Goal: Task Accomplishment & Management: Check status

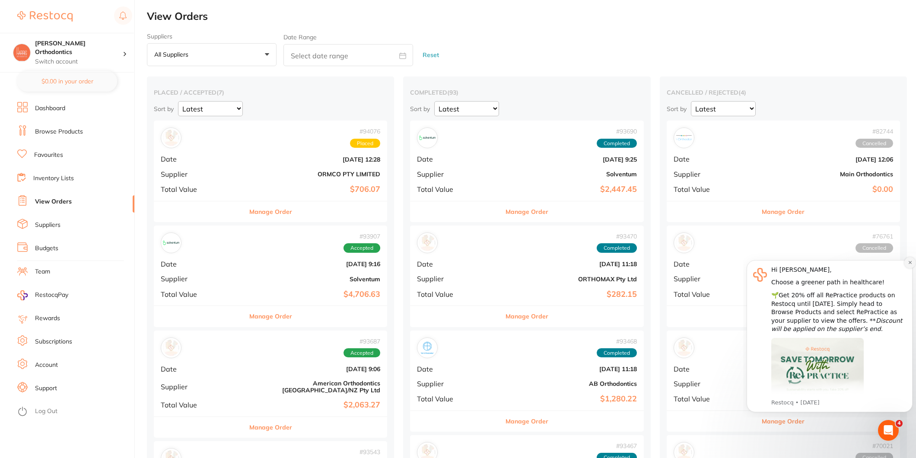
click at [906, 262] on button "Dismiss notification" at bounding box center [909, 262] width 11 height 11
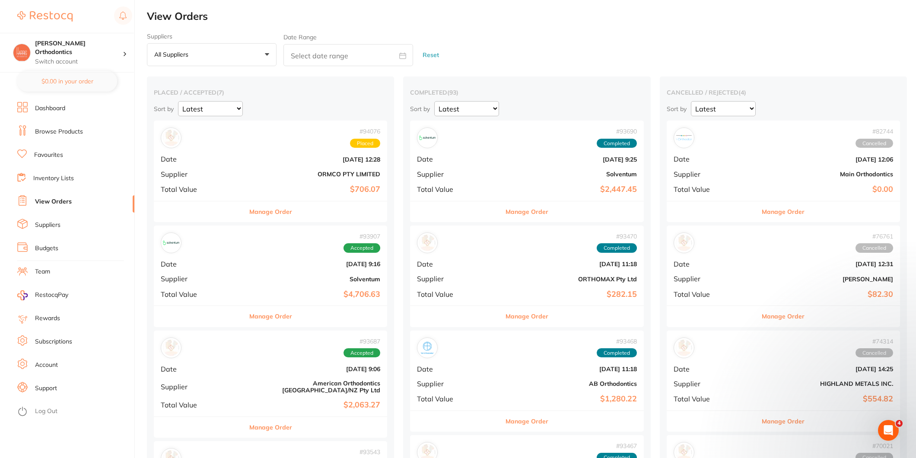
click at [43, 132] on link "Browse Products" at bounding box center [59, 131] width 48 height 9
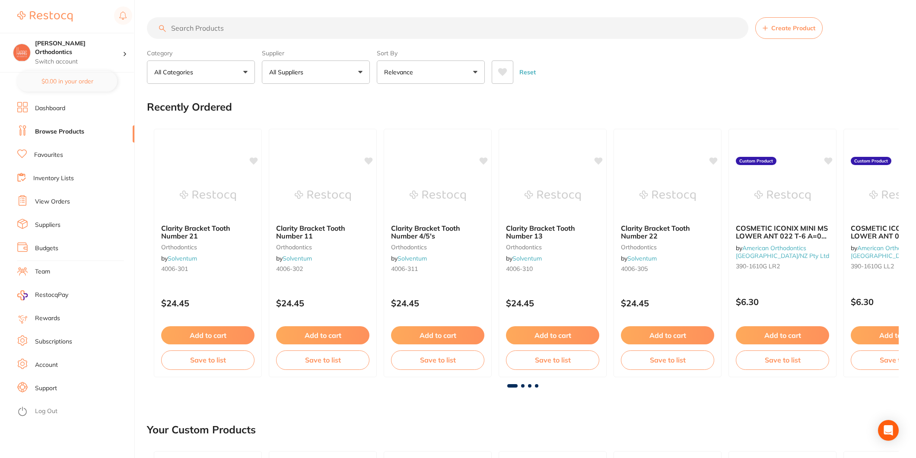
click at [59, 198] on link "View Orders" at bounding box center [52, 201] width 35 height 9
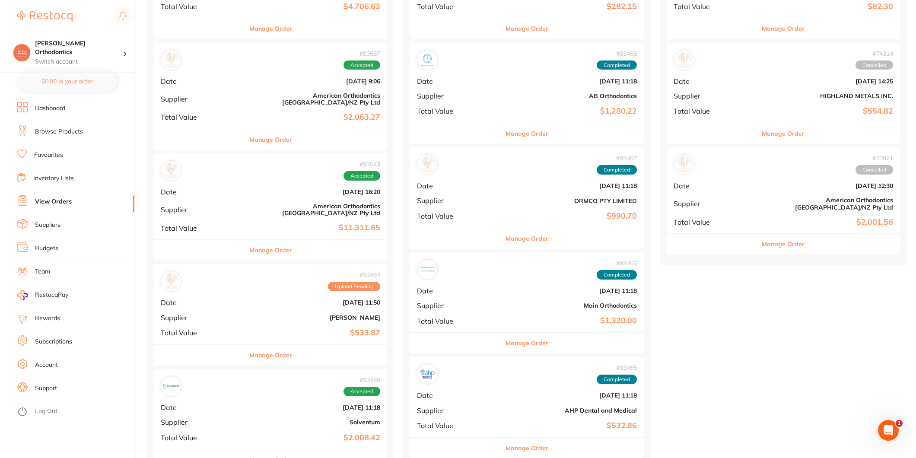
scroll to position [528, 0]
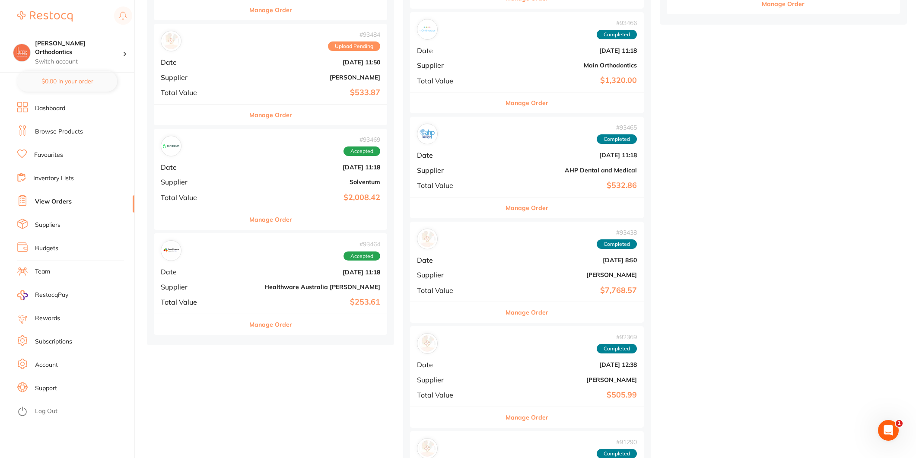
click at [286, 269] on b "[DATE] 11:18" at bounding box center [309, 272] width 142 height 7
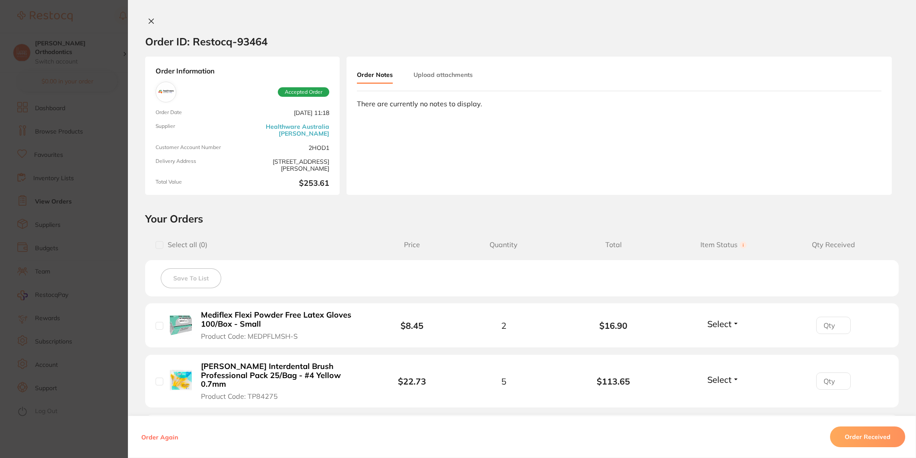
click at [149, 18] on icon at bounding box center [151, 21] width 7 height 7
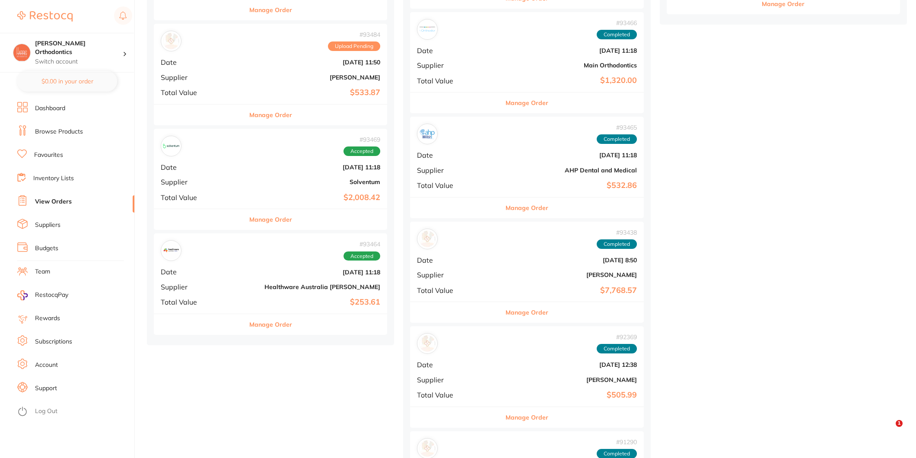
click at [314, 193] on b "$2,008.42" at bounding box center [309, 197] width 142 height 9
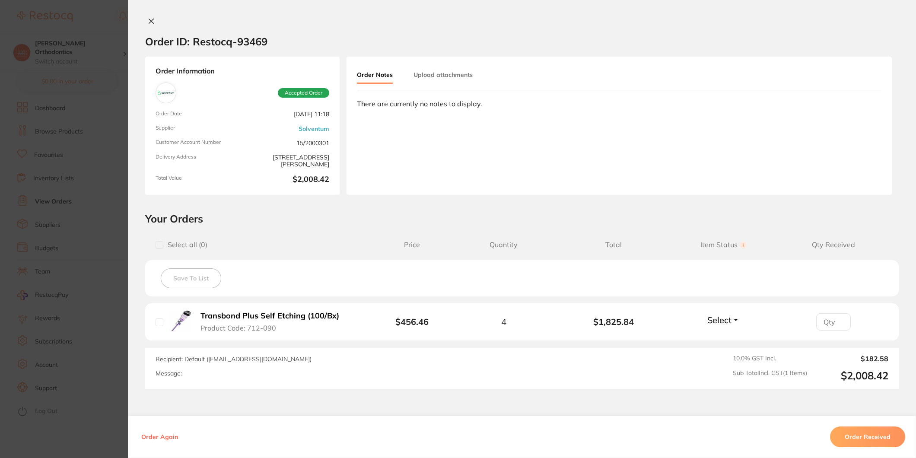
click at [868, 439] on button "Order Received" at bounding box center [867, 436] width 75 height 21
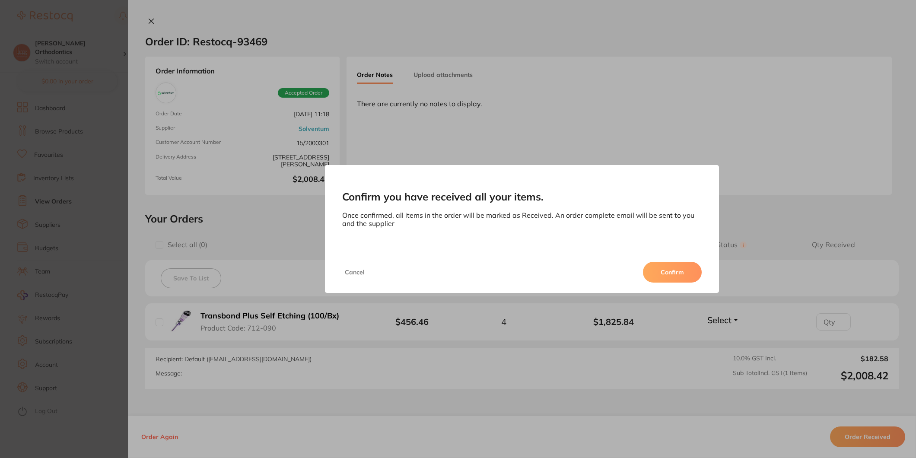
click at [689, 276] on button "Confirm" at bounding box center [672, 272] width 59 height 21
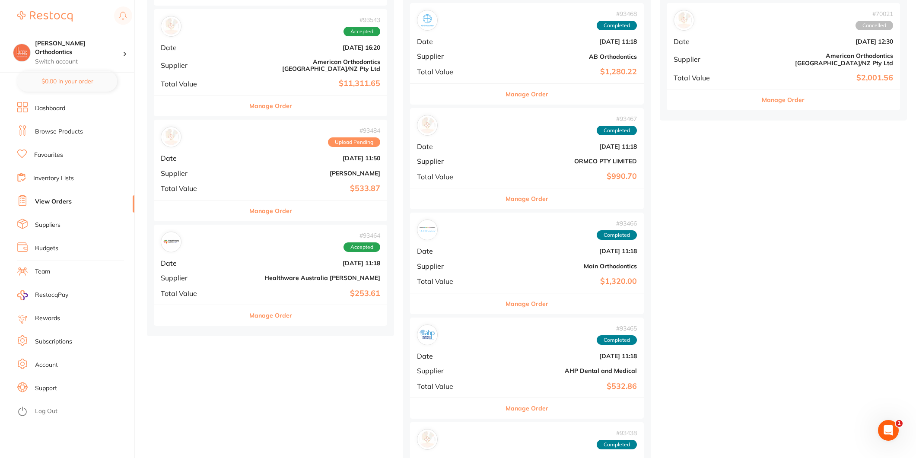
click at [248, 184] on b "$533.87" at bounding box center [309, 188] width 142 height 9
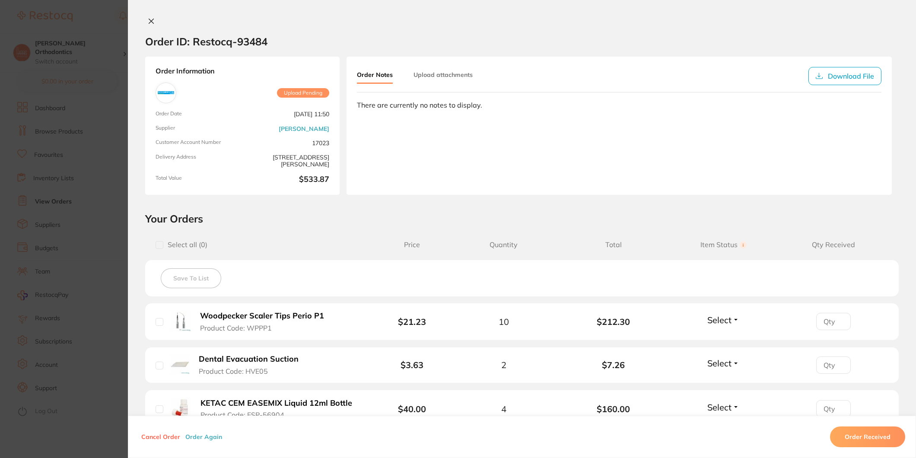
click at [149, 24] on icon at bounding box center [151, 21] width 7 height 7
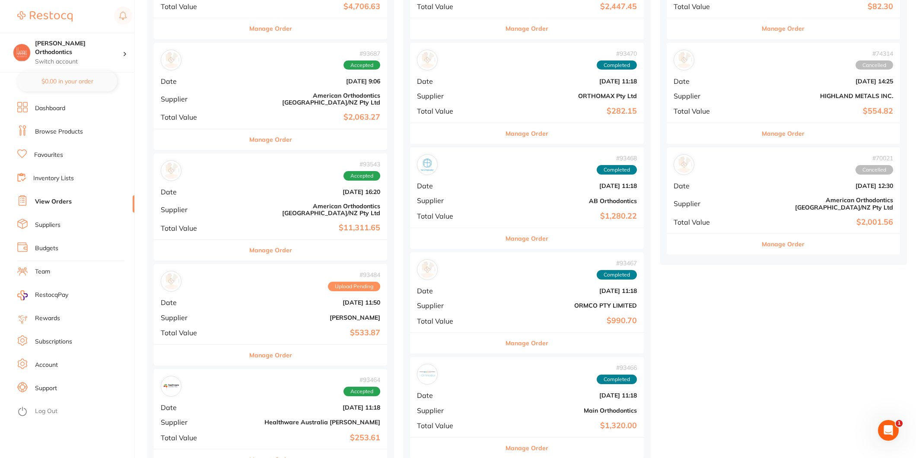
click at [263, 193] on div "# 93543 Accepted Date [DATE] 16:20 Supplier American Orthodontics [GEOGRAPHIC_D…" at bounding box center [270, 196] width 233 height 86
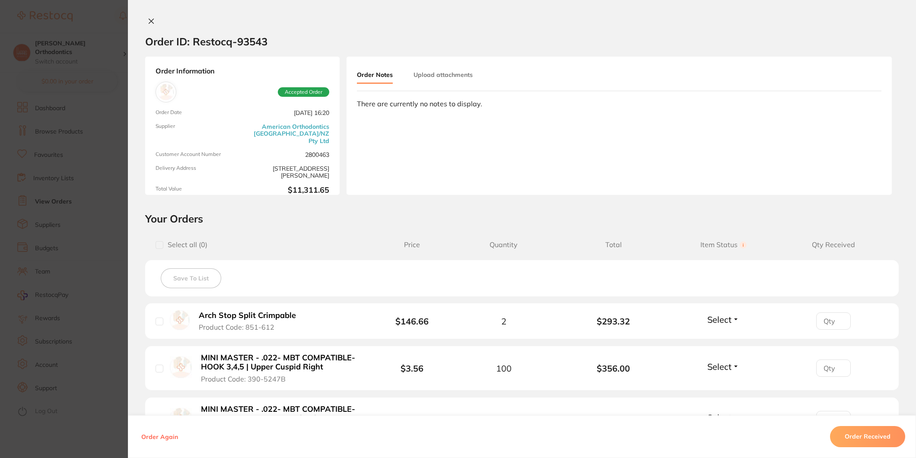
click at [149, 19] on icon at bounding box center [151, 21] width 5 height 5
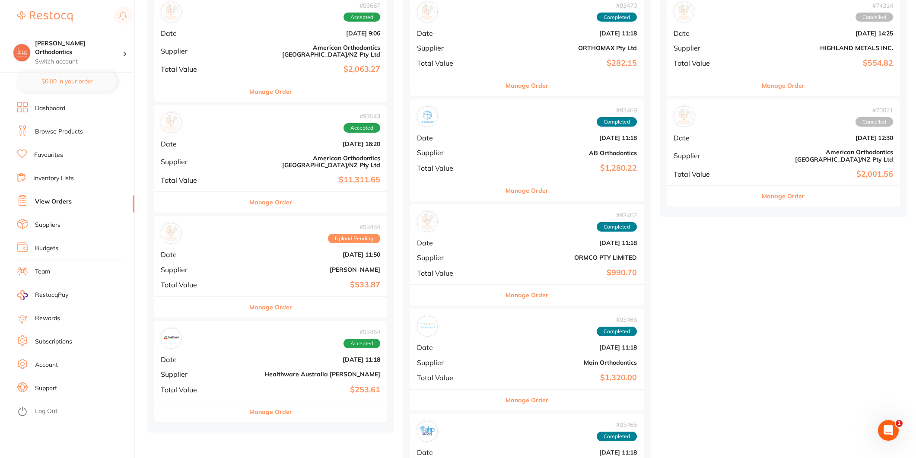
click at [266, 265] on div "# 93484 Upload Pending Date [DATE] 11:50 Supplier [PERSON_NAME] Total Value $53…" at bounding box center [270, 256] width 233 height 80
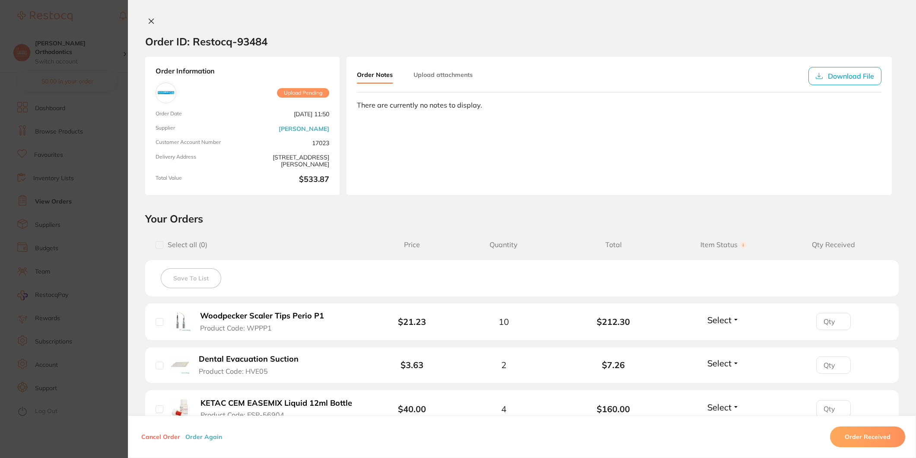
click at [148, 24] on icon at bounding box center [151, 21] width 7 height 7
